Goal: Task Accomplishment & Management: Manage account settings

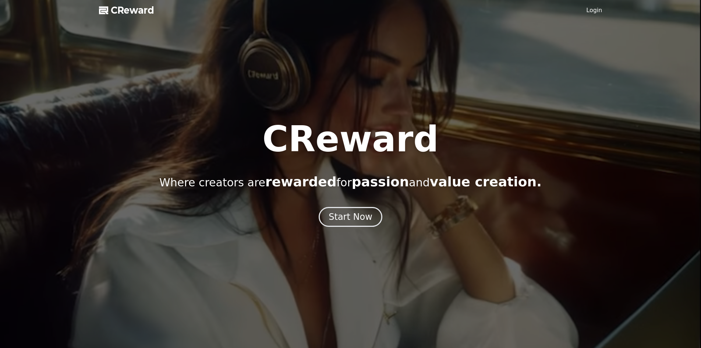
click at [592, 11] on link "Login" at bounding box center [595, 10] width 16 height 9
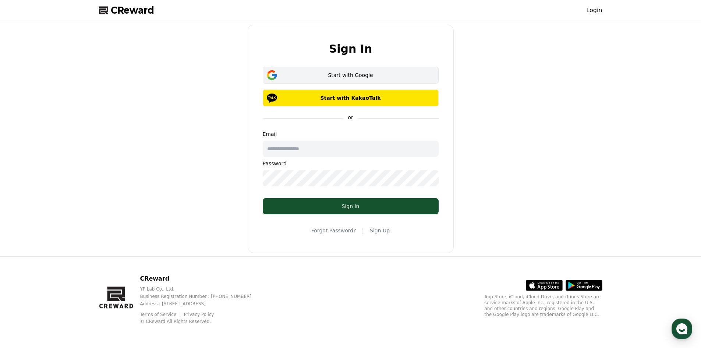
click at [375, 81] on button "Start with Google" at bounding box center [351, 75] width 176 height 17
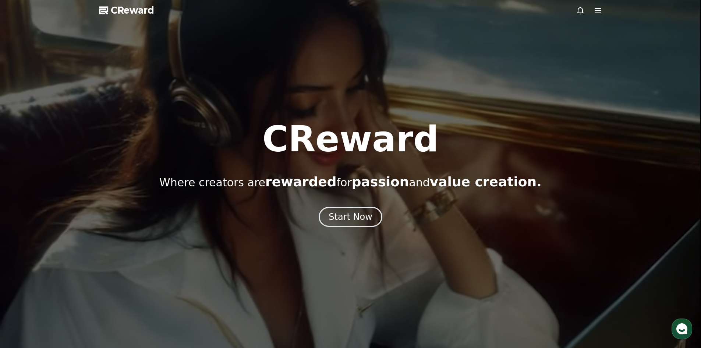
click at [592, 8] on div at bounding box center [589, 10] width 27 height 9
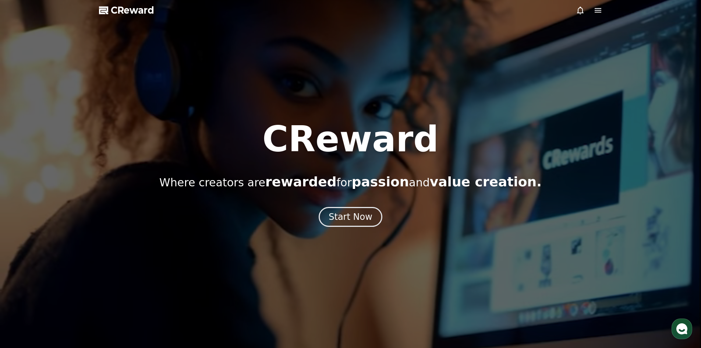
click at [592, 10] on div at bounding box center [589, 10] width 27 height 9
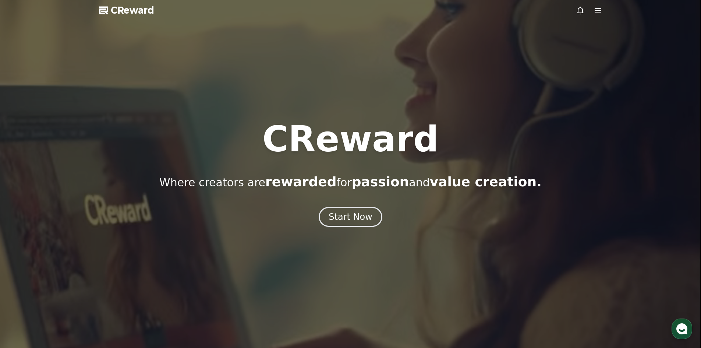
click at [594, 11] on icon at bounding box center [598, 10] width 9 height 9
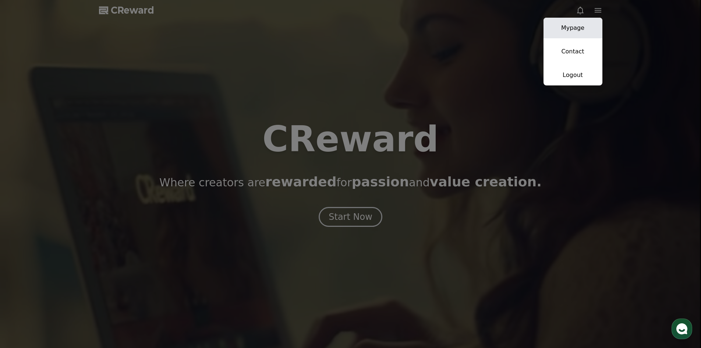
click at [591, 24] on link "Mypage" at bounding box center [573, 28] width 59 height 21
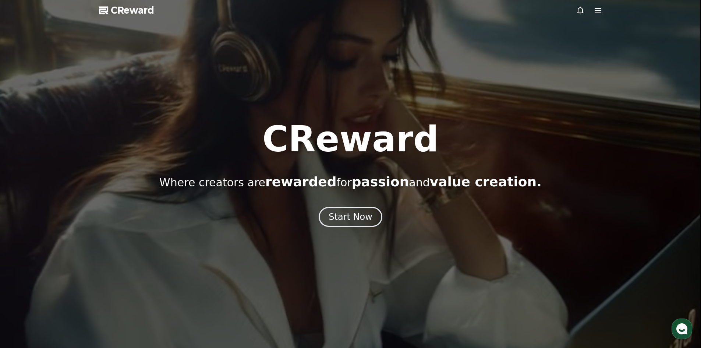
select select "**********"
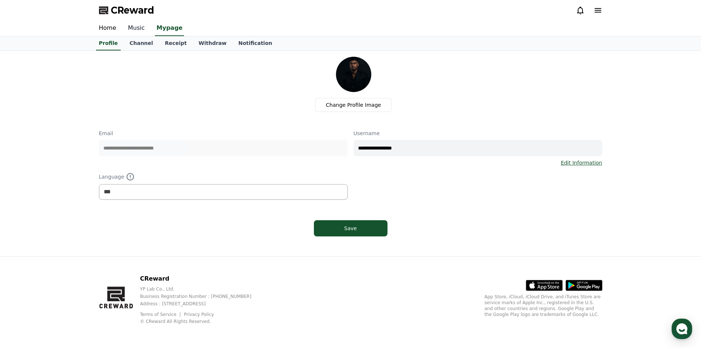
click at [138, 25] on link "Music" at bounding box center [136, 28] width 29 height 15
